Goal: Transaction & Acquisition: Purchase product/service

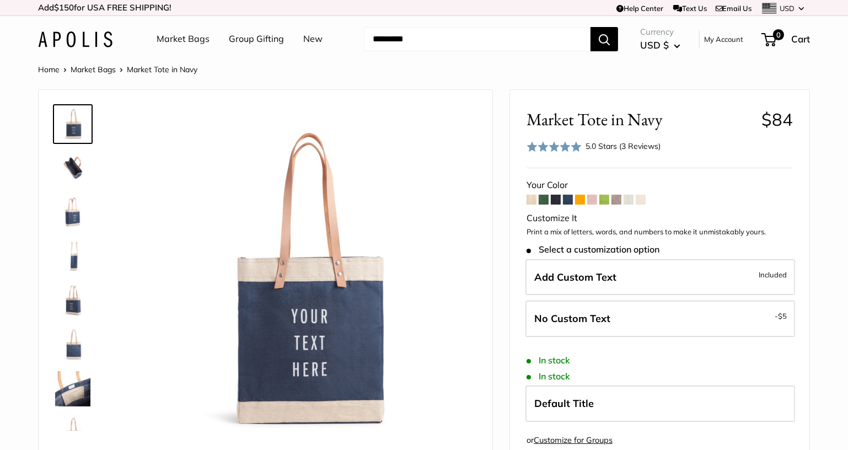
click at [568, 200] on span at bounding box center [568, 200] width 10 height 10
click at [98, 68] on link "Market Bags" at bounding box center [93, 70] width 45 height 10
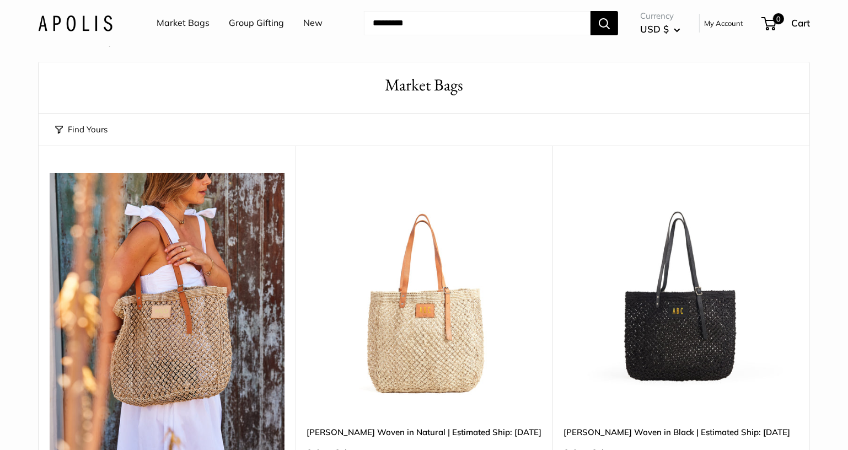
scroll to position [67, 0]
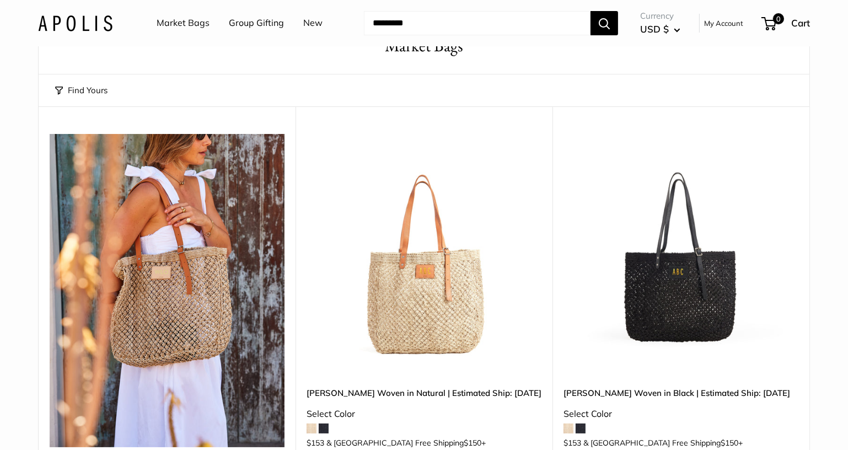
click at [79, 91] on button "Find Yours" at bounding box center [81, 90] width 52 height 15
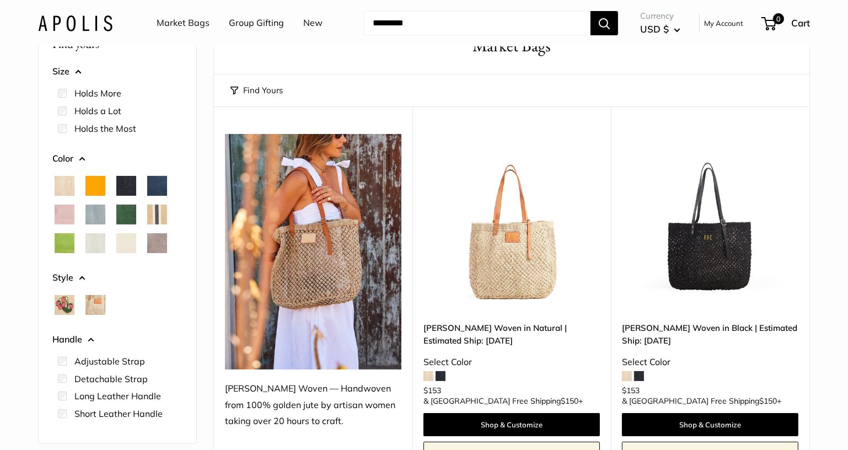
click at [164, 190] on span "Navy" at bounding box center [157, 186] width 20 height 20
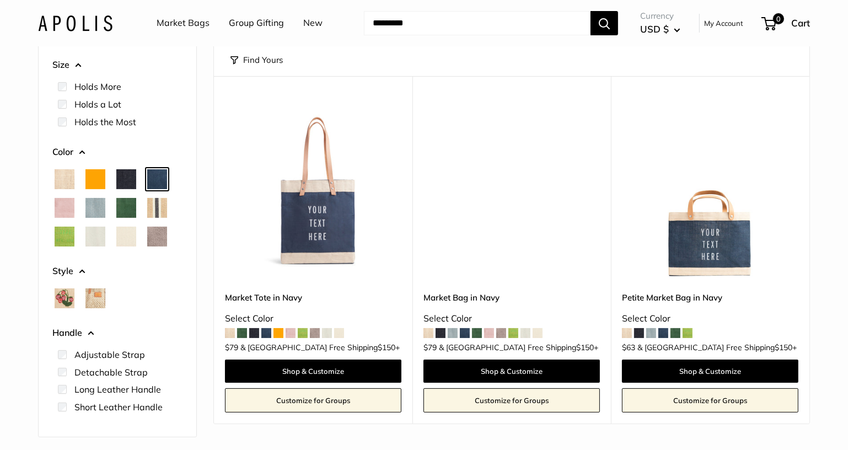
scroll to position [95, 0]
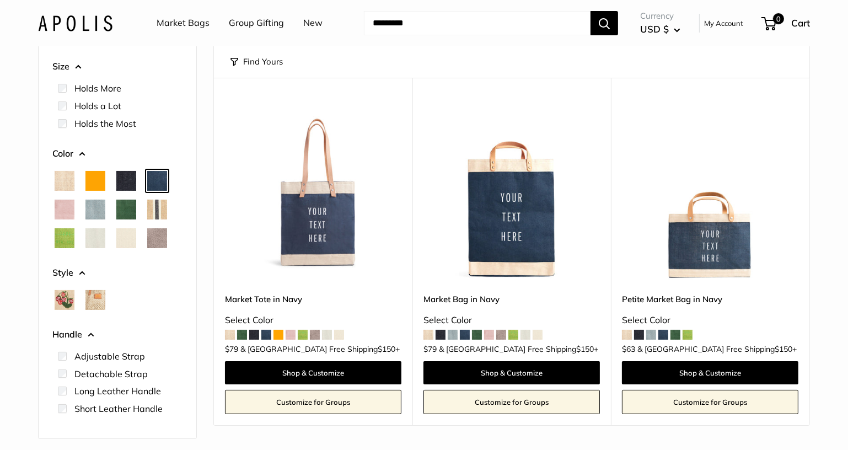
click at [0, 0] on img at bounding box center [0, 0] width 0 height 0
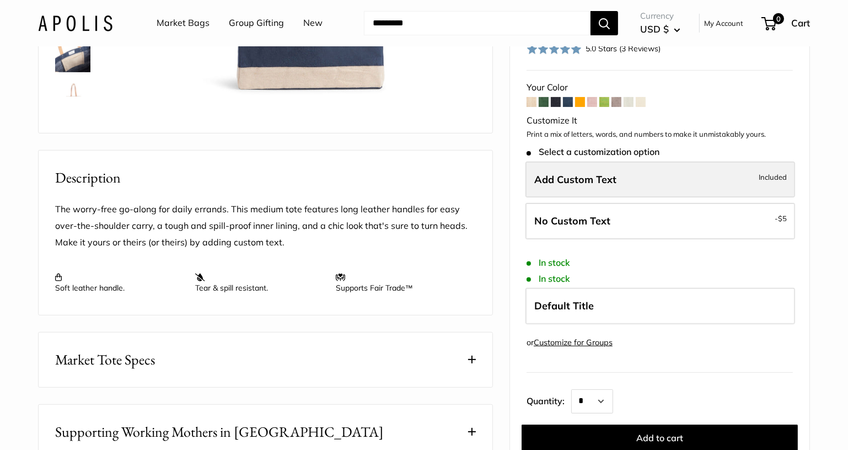
scroll to position [468, 0]
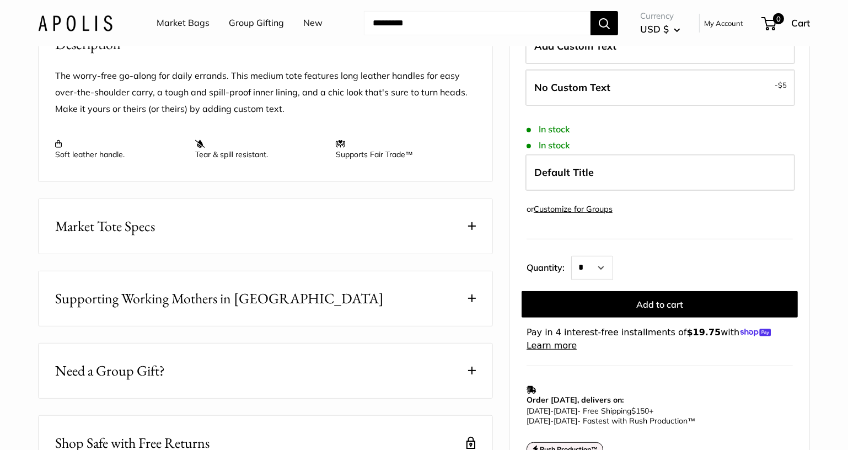
click at [202, 254] on button "Market Tote Specs" at bounding box center [266, 226] width 454 height 55
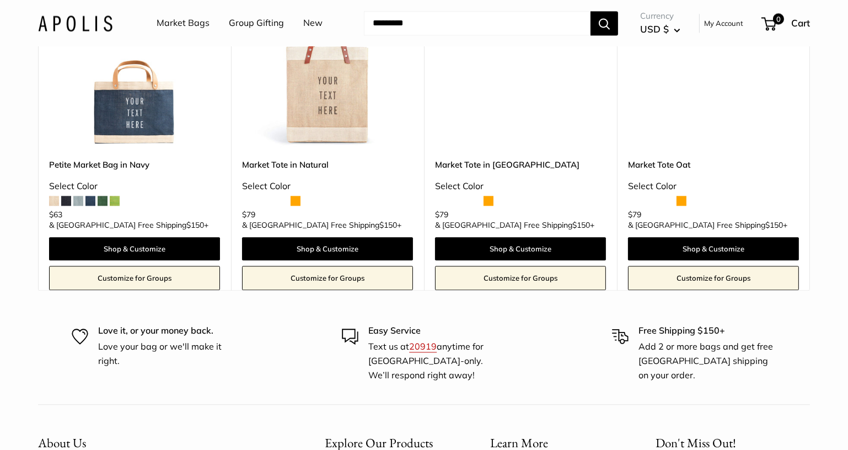
scroll to position [625, 0]
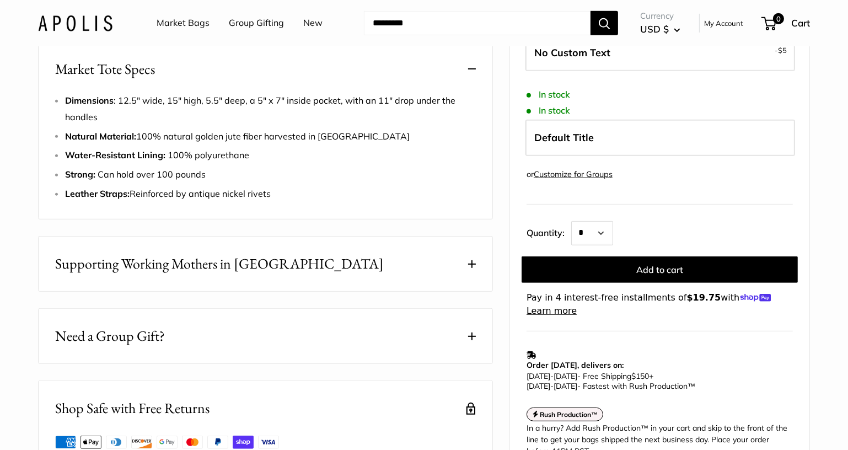
click at [256, 219] on div "Dimensions : 12.5" wide, 15" high, 5.5" deep, a 5" x 7" inside pocket, with an …" at bounding box center [266, 156] width 454 height 126
